Goal: Information Seeking & Learning: Learn about a topic

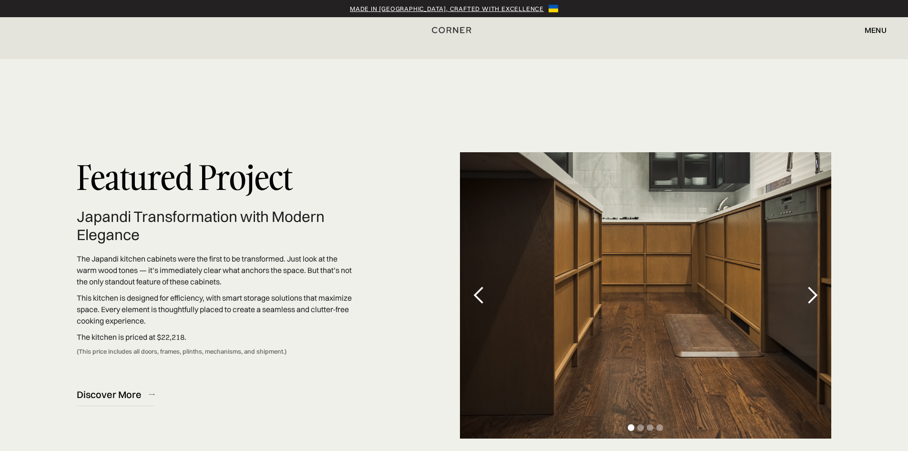
scroll to position [2739, 0]
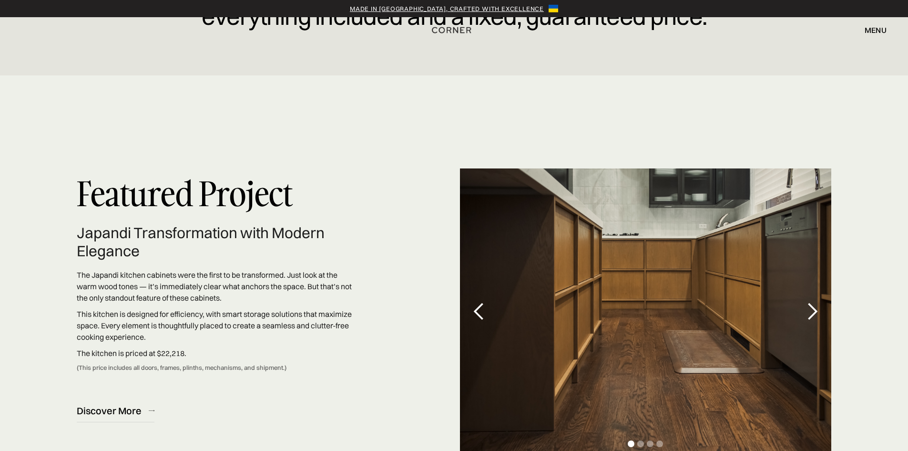
click at [815, 311] on div "next slide" at bounding box center [812, 311] width 19 height 19
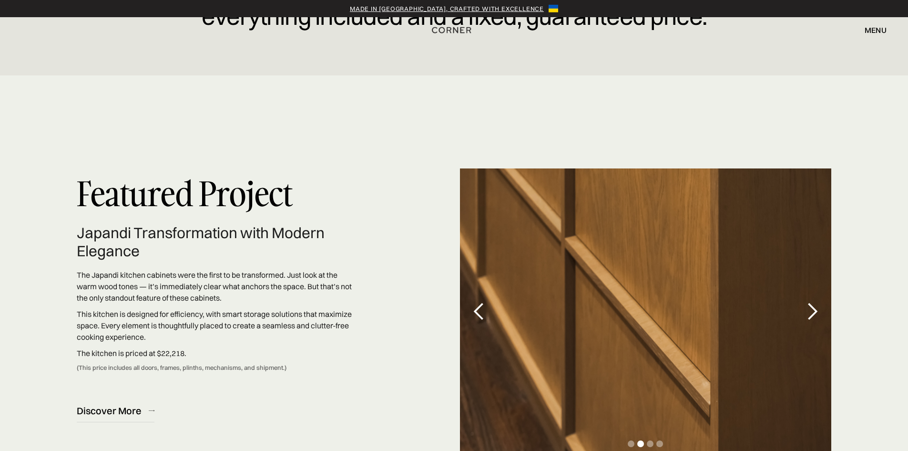
click at [815, 311] on div "next slide" at bounding box center [812, 311] width 19 height 19
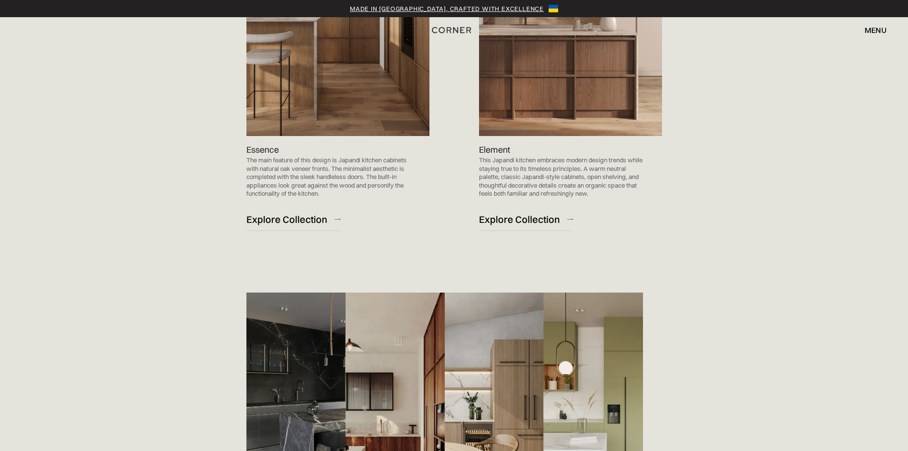
scroll to position [1261, 0]
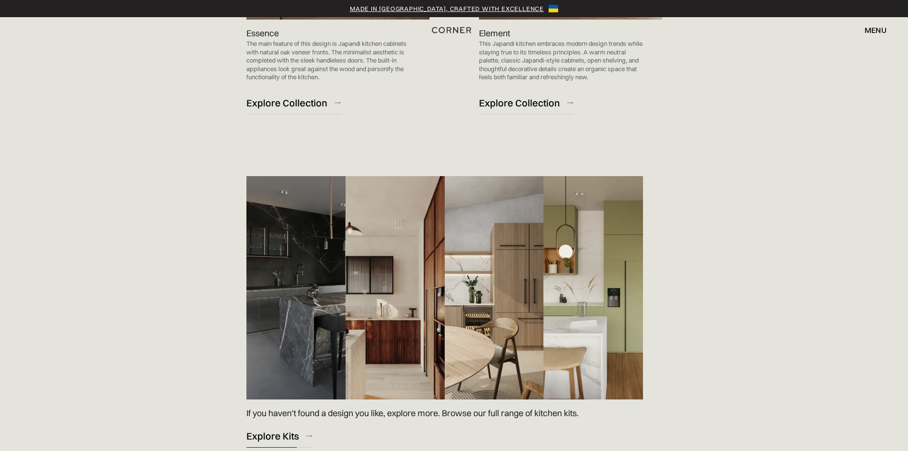
click at [287, 427] on link "Explore Kits" at bounding box center [279, 435] width 65 height 23
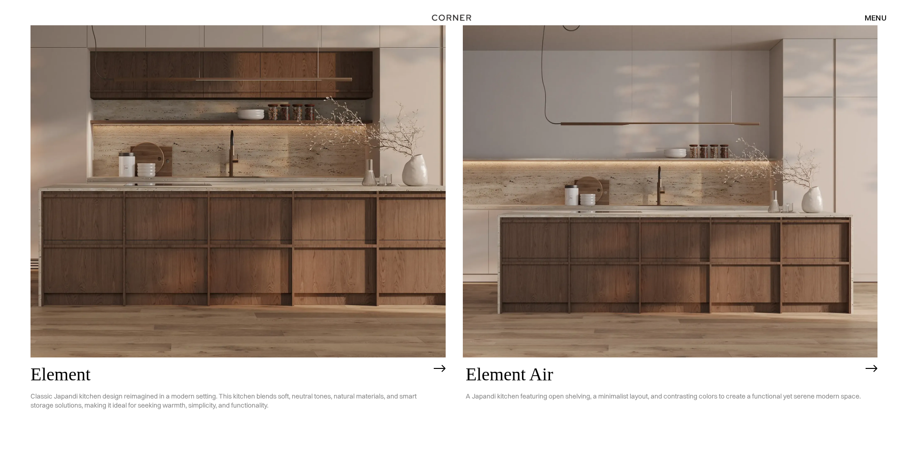
scroll to position [1024, 0]
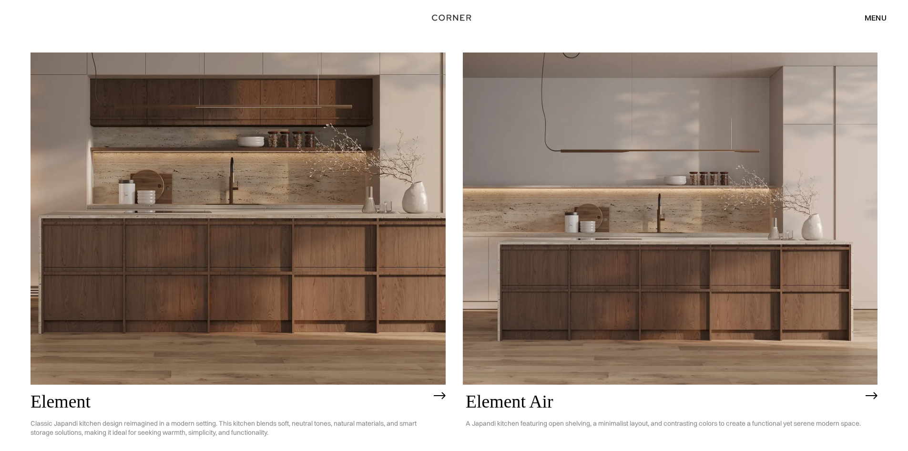
click at [504, 401] on h2 "Element Air" at bounding box center [663, 402] width 395 height 20
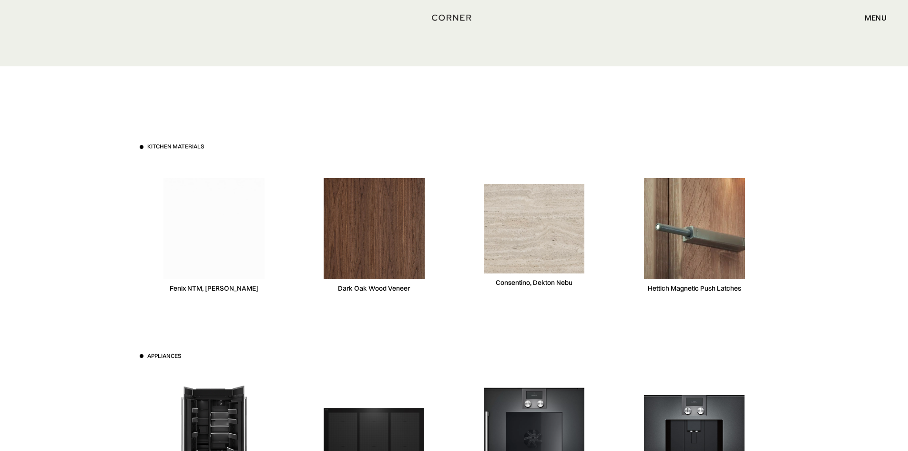
scroll to position [2804, 0]
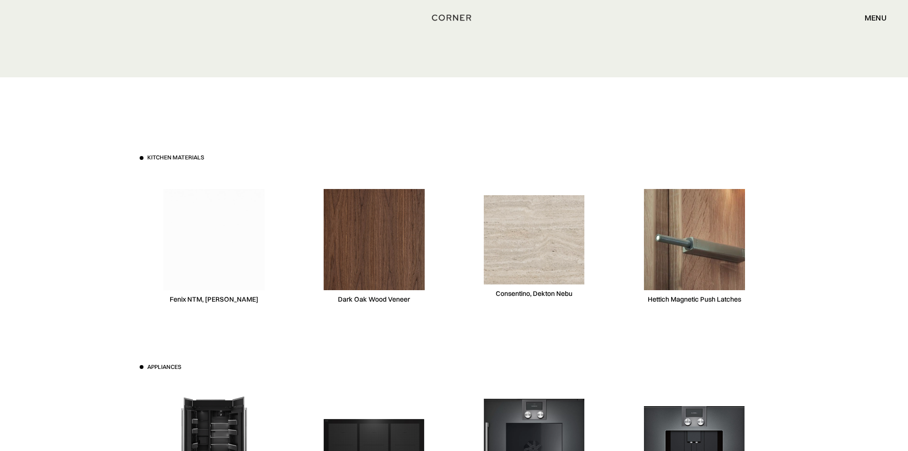
click at [527, 293] on div "Consentino, Dekton Nebu" at bounding box center [534, 293] width 77 height 9
drag, startPoint x: 903, startPoint y: 269, endPoint x: 895, endPoint y: 296, distance: 27.3
click at [895, 296] on div "Kitchen materials Fenix NTM, [PERSON_NAME] Dark Oak Wood Veneer [PERSON_NAME], …" at bounding box center [454, 362] width 908 height 571
click at [895, 276] on div "Kitchen materials Fenix NTM, [PERSON_NAME] Dark Oak Wood Veneer [PERSON_NAME], …" at bounding box center [454, 362] width 908 height 571
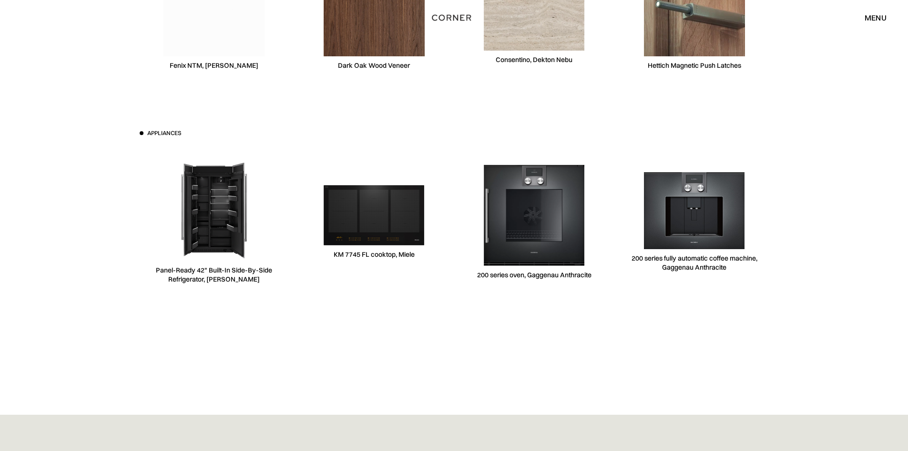
scroll to position [3082, 0]
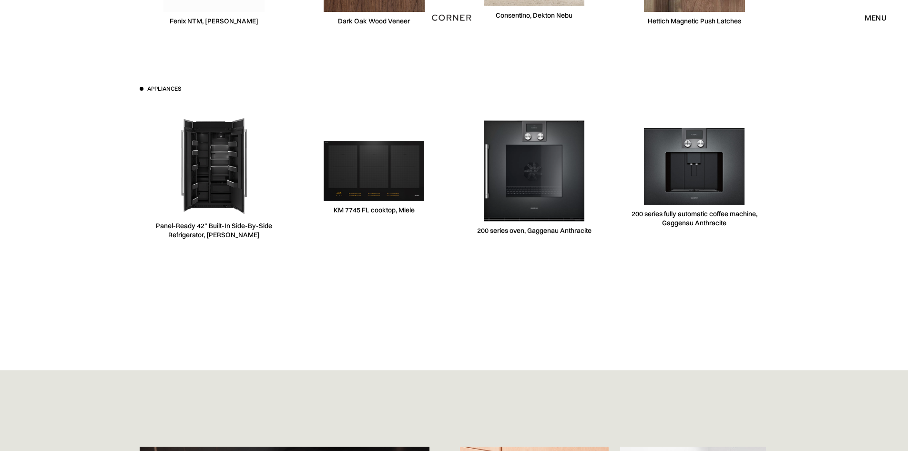
click at [842, 288] on div "Kitchen materials Fenix NTM, [PERSON_NAME] Dark Oak Wood Veneer [PERSON_NAME], …" at bounding box center [454, 84] width 908 height 571
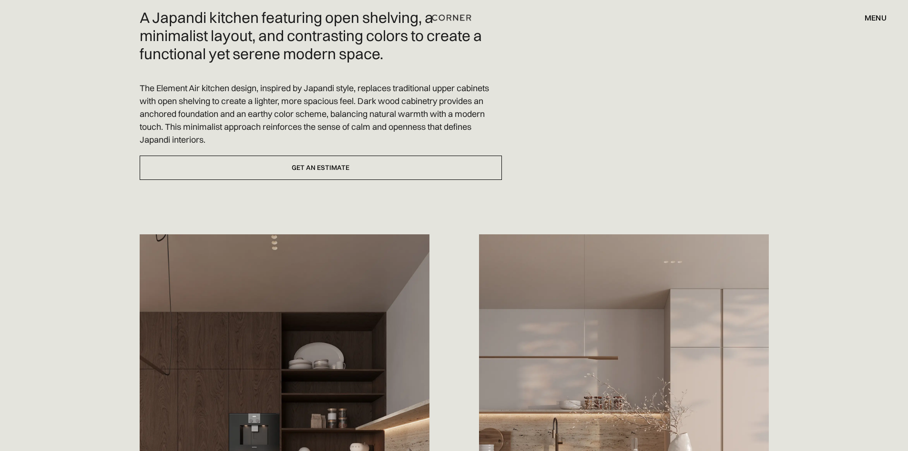
scroll to position [0, 0]
